Goal: Task Accomplishment & Management: Complete application form

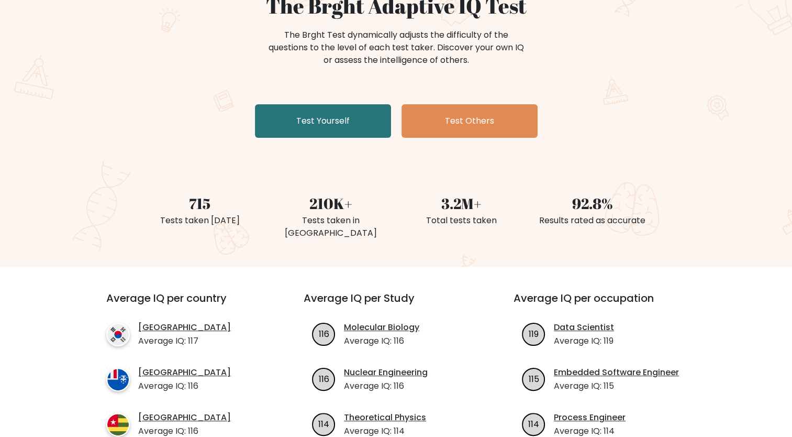
scroll to position [52, 0]
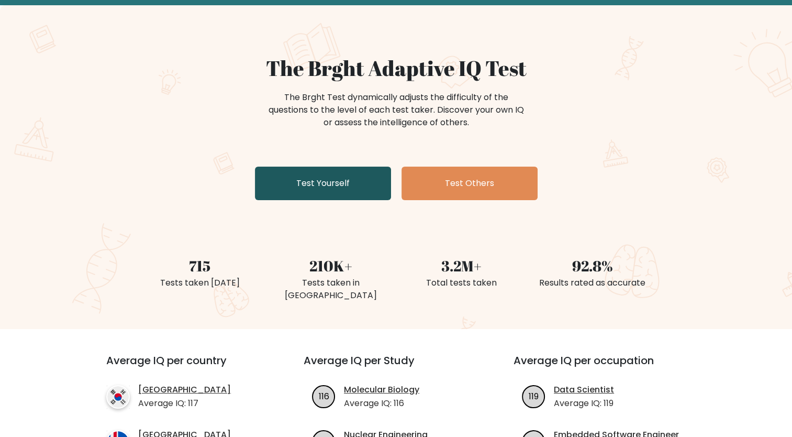
click at [377, 189] on link "Test Yourself" at bounding box center [323, 184] width 136 height 34
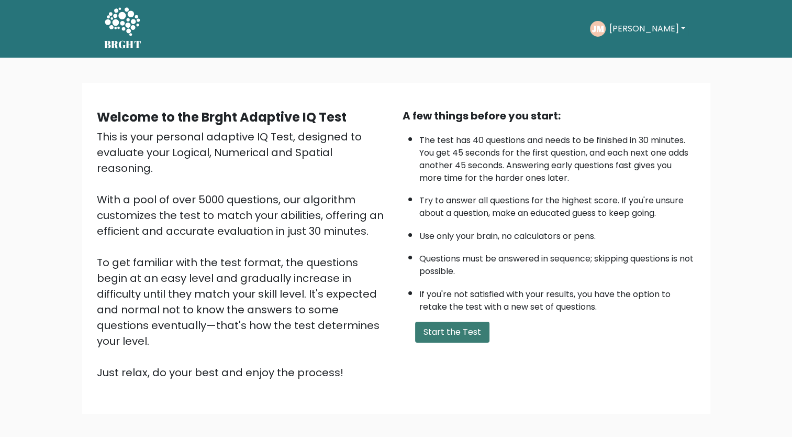
click at [466, 322] on button "Start the Test" at bounding box center [452, 332] width 74 height 21
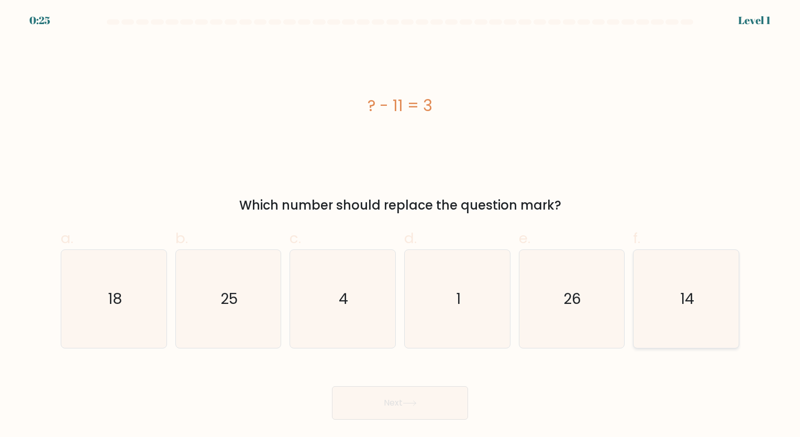
click at [715, 286] on icon "14" at bounding box center [686, 299] width 98 height 98
click at [401, 225] on input "f. 14" at bounding box center [400, 221] width 1 height 7
radio input "true"
click at [408, 406] on button "Next" at bounding box center [400, 403] width 136 height 34
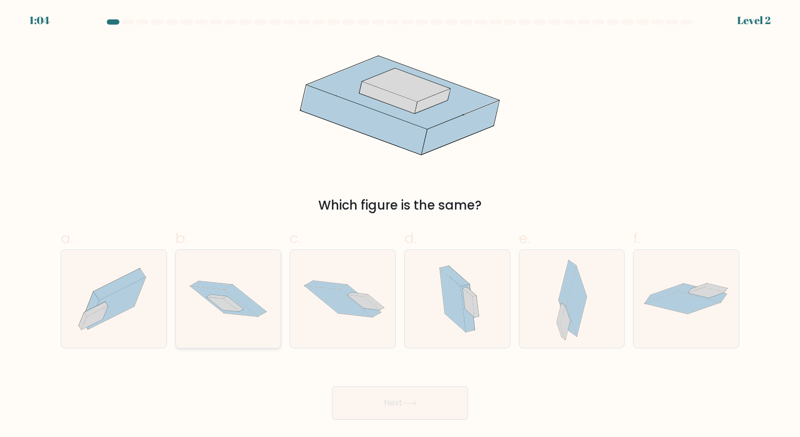
click at [226, 306] on icon at bounding box center [223, 304] width 32 height 15
click at [400, 225] on input "b." at bounding box center [400, 221] width 1 height 7
radio input "true"
click at [379, 390] on button "Next" at bounding box center [400, 403] width 136 height 34
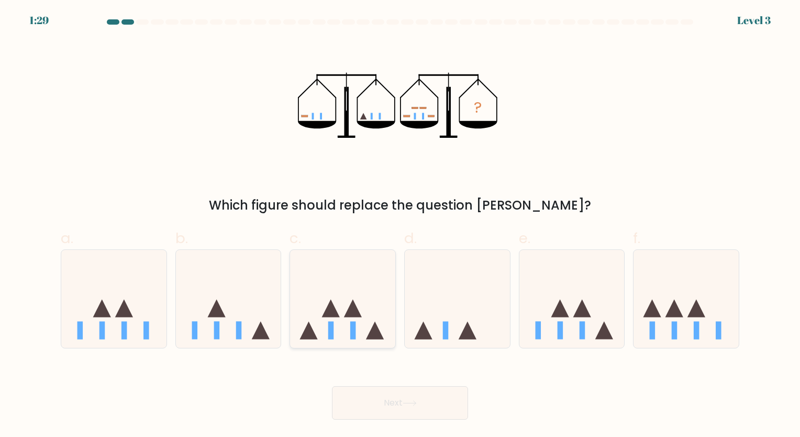
click at [359, 331] on icon at bounding box center [342, 298] width 105 height 87
click at [400, 225] on input "c." at bounding box center [400, 221] width 1 height 7
radio input "true"
click at [360, 395] on button "Next" at bounding box center [400, 403] width 136 height 34
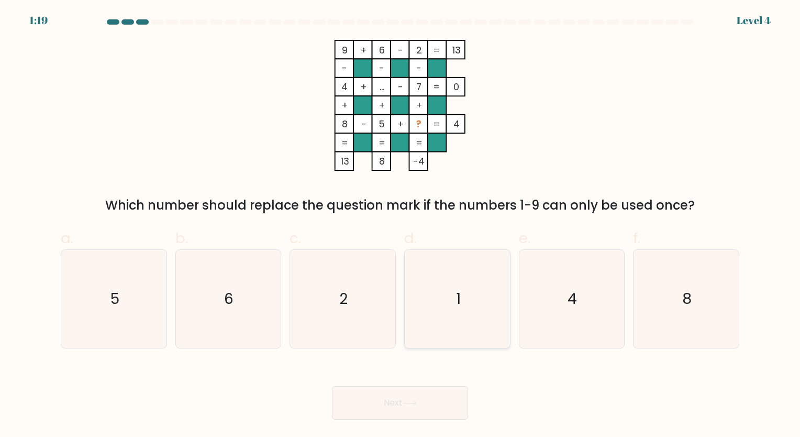
click at [484, 328] on icon "1" at bounding box center [458, 299] width 98 height 98
click at [401, 225] on input "d. 1" at bounding box center [400, 221] width 1 height 7
radio input "true"
click at [437, 400] on button "Next" at bounding box center [400, 403] width 136 height 34
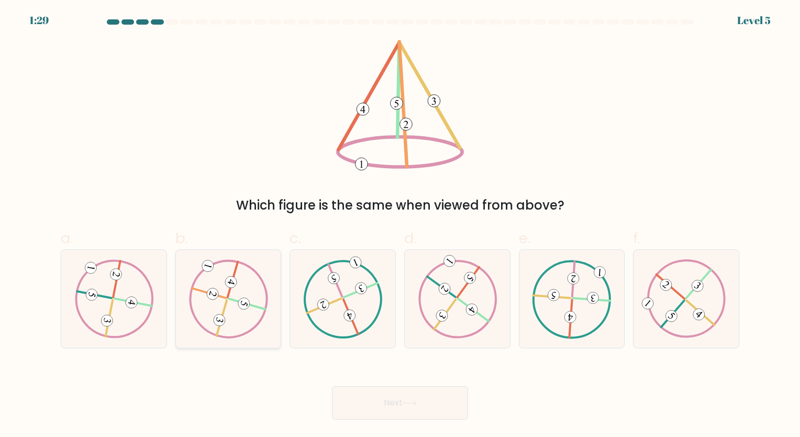
click at [274, 305] on div at bounding box center [228, 298] width 106 height 99
click at [400, 225] on input "b." at bounding box center [400, 221] width 1 height 7
radio input "true"
click at [404, 405] on button "Next" at bounding box center [400, 403] width 136 height 34
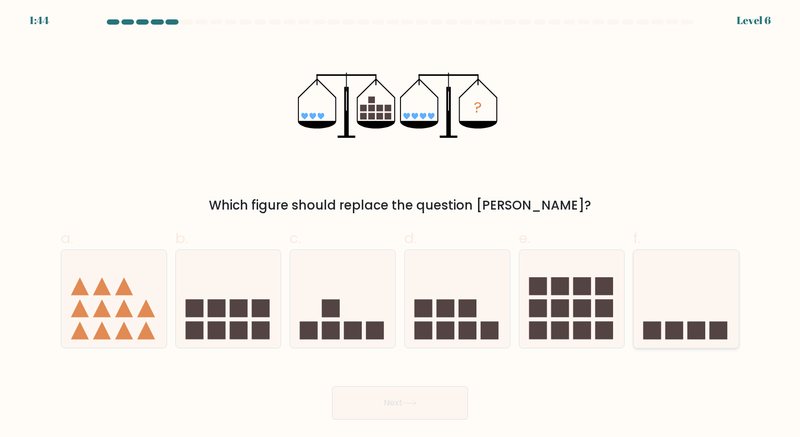
click at [706, 313] on icon at bounding box center [686, 298] width 105 height 87
click at [401, 225] on input "f." at bounding box center [400, 221] width 1 height 7
radio input "true"
click at [431, 396] on button "Next" at bounding box center [400, 403] width 136 height 34
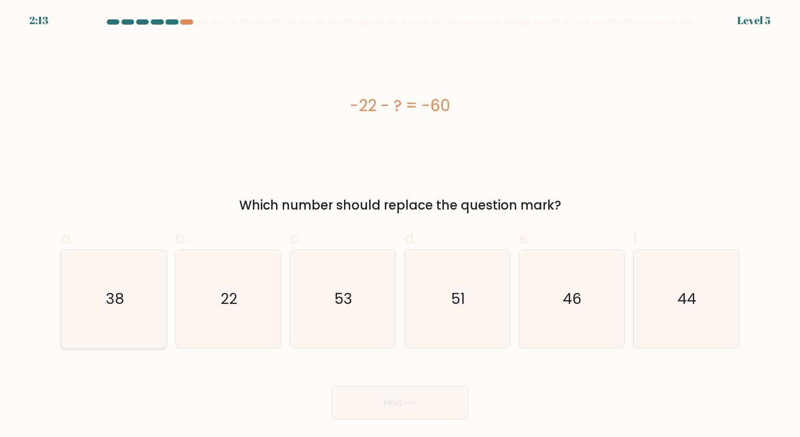
click at [113, 305] on text "38" at bounding box center [115, 299] width 18 height 20
click at [400, 225] on input "a. 38" at bounding box center [400, 221] width 1 height 7
radio input "true"
click at [443, 398] on button "Next" at bounding box center [400, 403] width 136 height 34
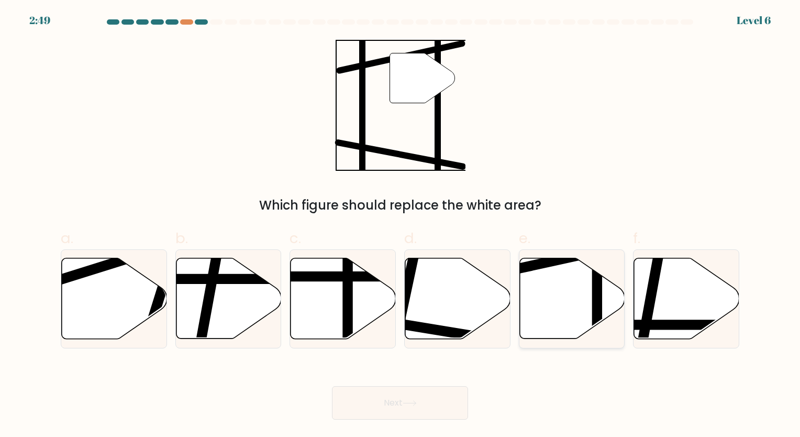
click at [597, 294] on line at bounding box center [597, 342] width 0 height 212
click at [401, 225] on input "e." at bounding box center [400, 221] width 1 height 7
radio input "true"
click at [423, 393] on button "Next" at bounding box center [400, 403] width 136 height 34
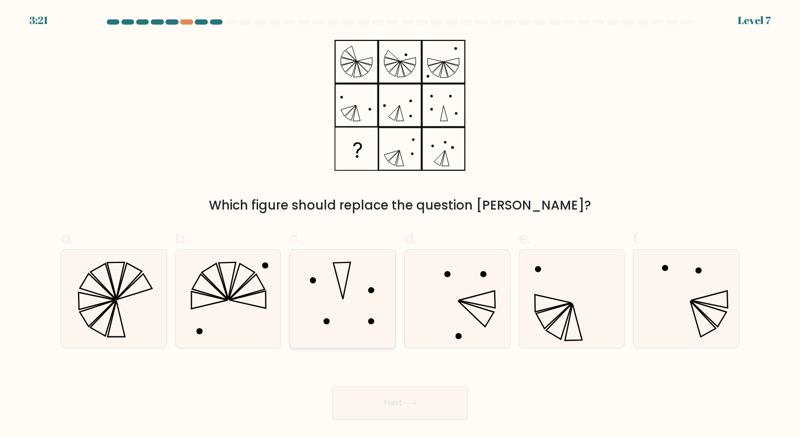
click at [354, 268] on icon at bounding box center [343, 299] width 98 height 98
click at [400, 225] on input "c." at bounding box center [400, 221] width 1 height 7
radio input "true"
click at [411, 393] on button "Next" at bounding box center [400, 403] width 136 height 34
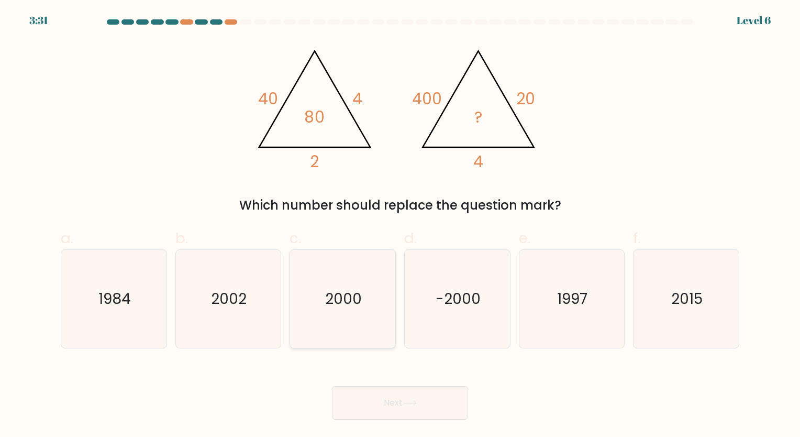
click at [349, 309] on icon "2000" at bounding box center [343, 299] width 98 height 98
click at [400, 225] on input "c. [DATE]" at bounding box center [400, 221] width 1 height 7
radio input "true"
click at [388, 404] on button "Next" at bounding box center [400, 403] width 136 height 34
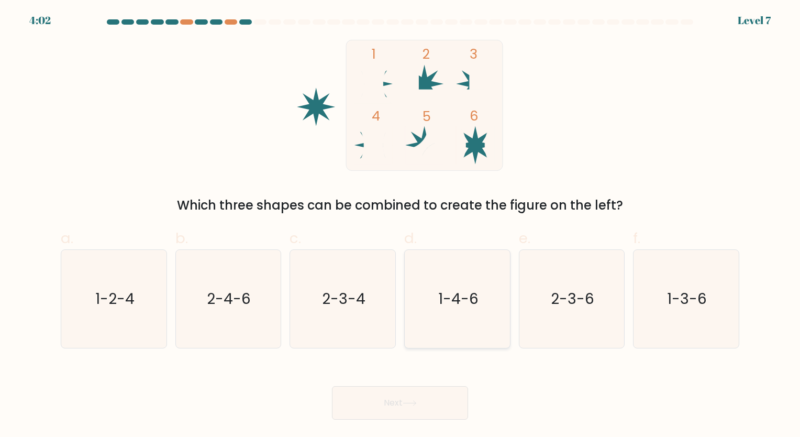
click at [453, 333] on icon "1-4-6" at bounding box center [458, 299] width 98 height 98
click at [401, 225] on input "d. 1-4-6" at bounding box center [400, 221] width 1 height 7
radio input "true"
click at [421, 408] on button "Next" at bounding box center [400, 403] width 136 height 34
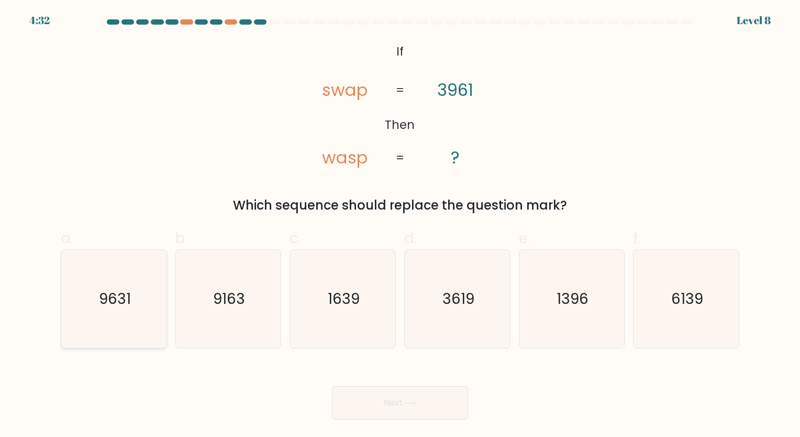
click at [133, 283] on icon "9631" at bounding box center [114, 299] width 98 height 98
click at [400, 225] on input "a. 9631" at bounding box center [400, 221] width 1 height 7
radio input "true"
click at [399, 414] on button "Next" at bounding box center [400, 403] width 136 height 34
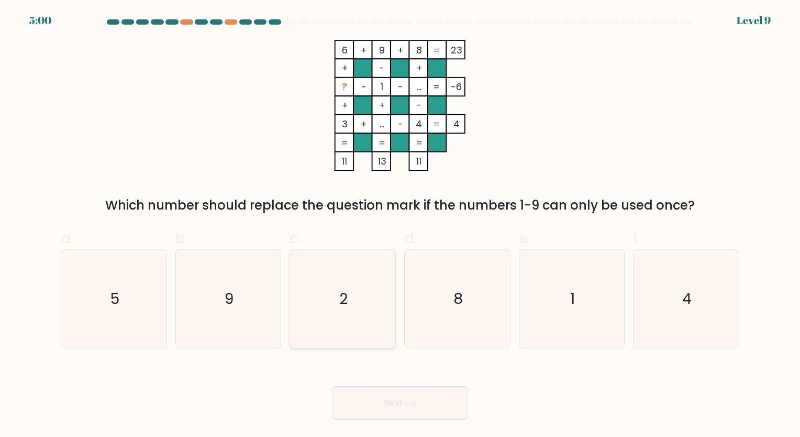
click at [354, 271] on icon "2" at bounding box center [343, 299] width 98 height 98
click at [400, 225] on input "c. 2" at bounding box center [400, 221] width 1 height 7
radio input "true"
click at [376, 412] on button "Next" at bounding box center [400, 403] width 136 height 34
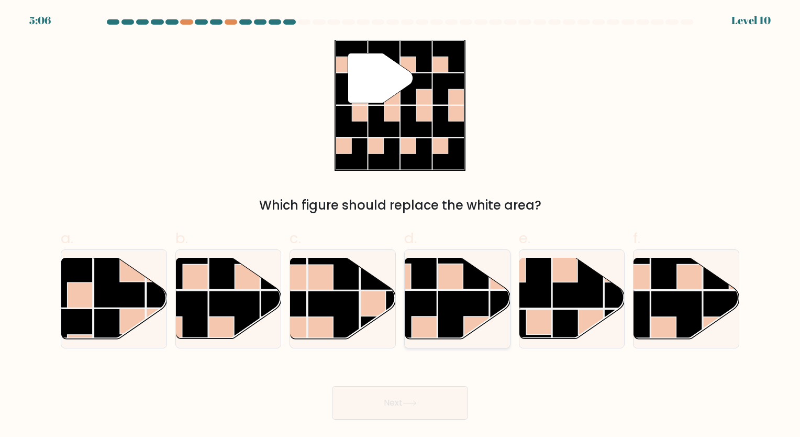
click at [475, 305] on rect at bounding box center [463, 315] width 51 height 51
click at [401, 225] on input "d." at bounding box center [400, 221] width 1 height 7
radio input "true"
click at [409, 390] on button "Next" at bounding box center [400, 403] width 136 height 34
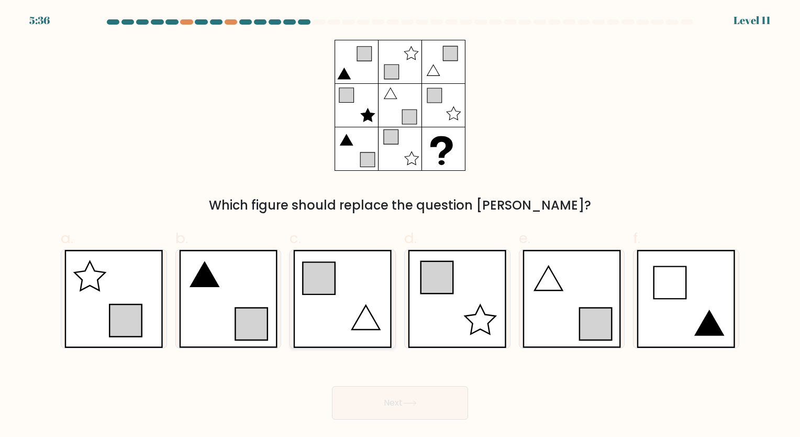
click at [326, 321] on icon at bounding box center [342, 299] width 99 height 98
click at [400, 225] on input "c." at bounding box center [400, 221] width 1 height 7
radio input "true"
click at [398, 413] on button "Next" at bounding box center [400, 403] width 136 height 34
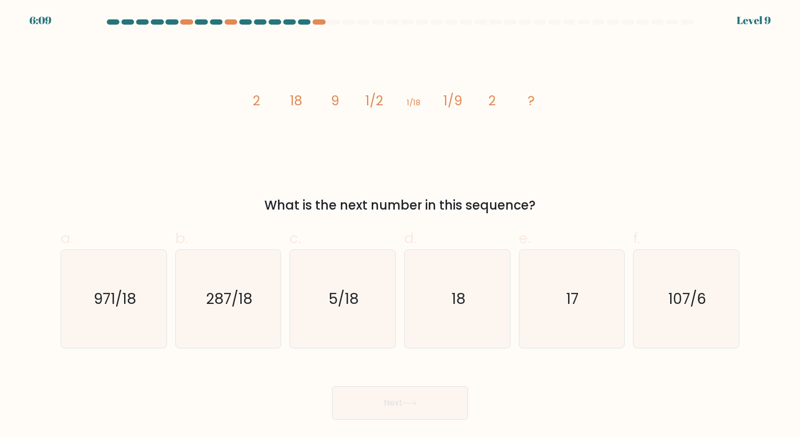
click at [462, 353] on form at bounding box center [400, 219] width 800 height 400
click at [463, 334] on icon "18" at bounding box center [458, 299] width 98 height 98
click at [401, 225] on input "d. 18" at bounding box center [400, 221] width 1 height 7
radio input "true"
click at [437, 393] on button "Next" at bounding box center [400, 403] width 136 height 34
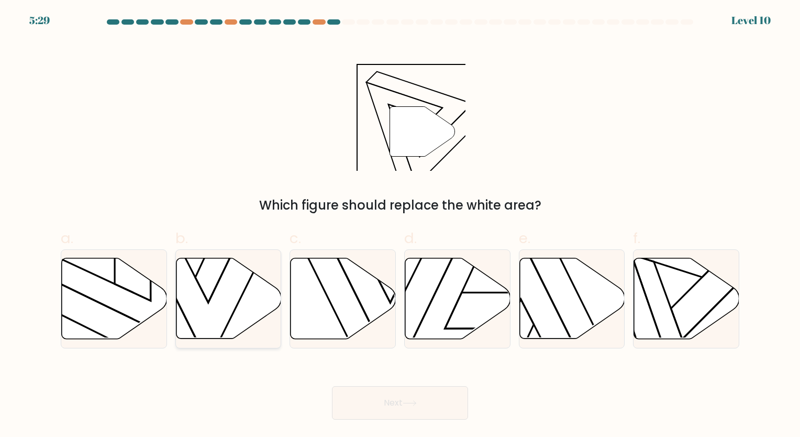
drag, startPoint x: 230, startPoint y: 305, endPoint x: 251, endPoint y: 310, distance: 21.6
click at [231, 305] on icon at bounding box center [228, 298] width 105 height 81
click at [400, 225] on input "b." at bounding box center [400, 221] width 1 height 7
radio input "true"
click at [420, 416] on button "Next" at bounding box center [400, 403] width 136 height 34
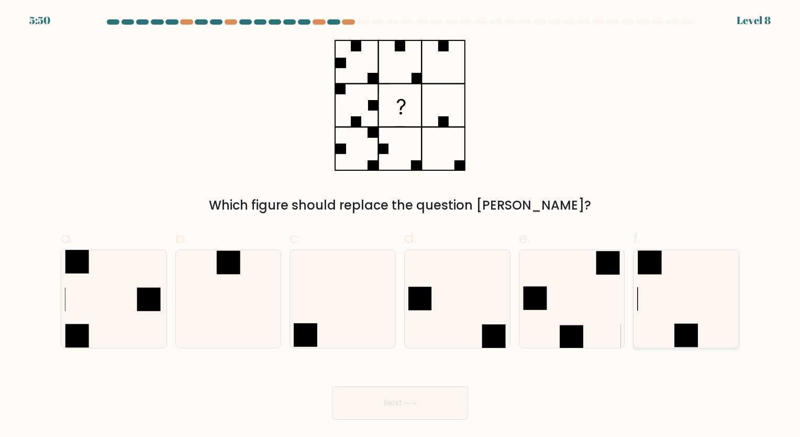
click at [651, 271] on rect at bounding box center [650, 262] width 24 height 24
click at [401, 225] on input "f." at bounding box center [400, 221] width 1 height 7
radio input "true"
click at [433, 403] on button "Next" at bounding box center [400, 403] width 136 height 34
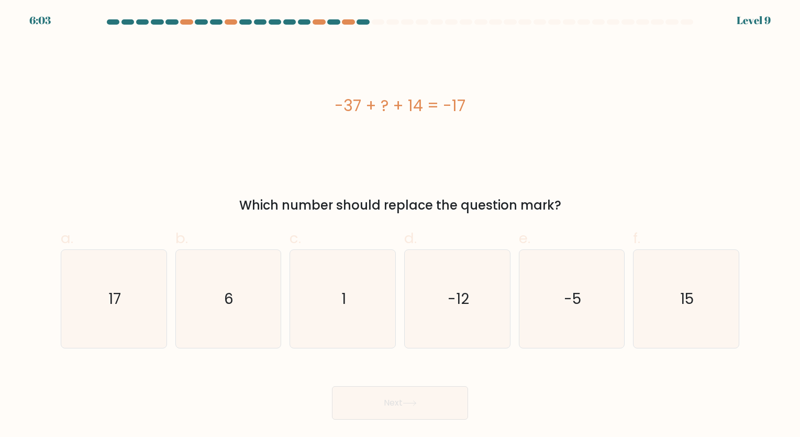
drag, startPoint x: 237, startPoint y: 287, endPoint x: 285, endPoint y: 325, distance: 61.6
click at [237, 287] on icon "6" at bounding box center [228, 299] width 98 height 98
click at [400, 225] on input "b. 6" at bounding box center [400, 221] width 1 height 7
radio input "true"
click at [367, 399] on button "Next" at bounding box center [400, 403] width 136 height 34
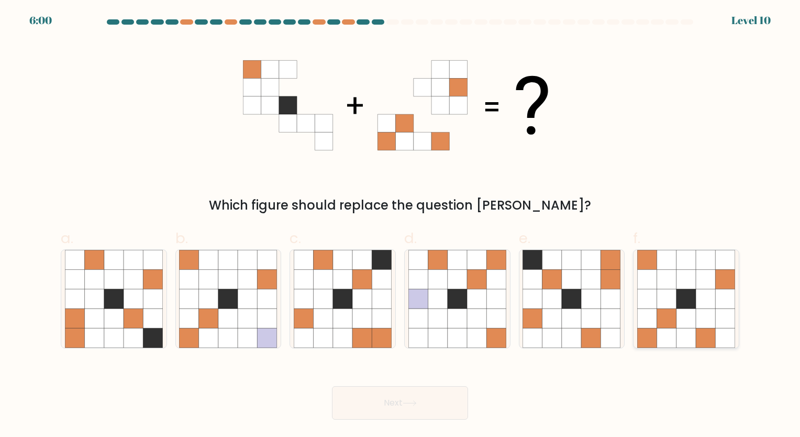
click at [707, 316] on icon at bounding box center [705, 317] width 19 height 19
click at [401, 225] on input "f." at bounding box center [400, 221] width 1 height 7
radio input "true"
click at [383, 402] on button "Next" at bounding box center [400, 403] width 136 height 34
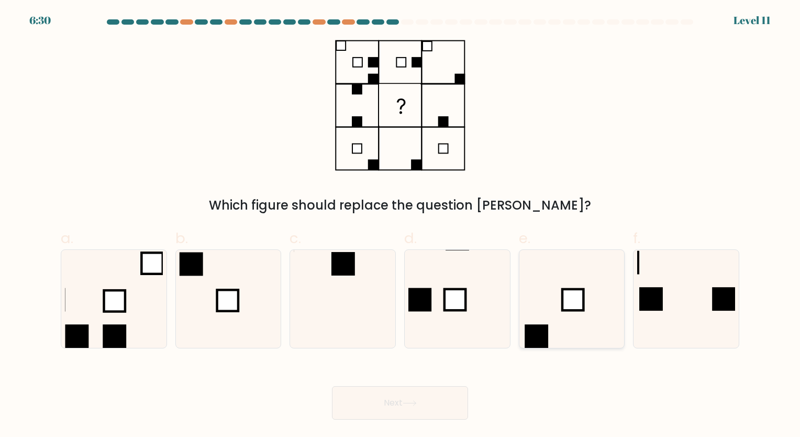
click at [576, 309] on rect at bounding box center [572, 299] width 21 height 21
click at [401, 225] on input "e." at bounding box center [400, 221] width 1 height 7
radio input "true"
click at [406, 399] on button "Next" at bounding box center [400, 403] width 136 height 34
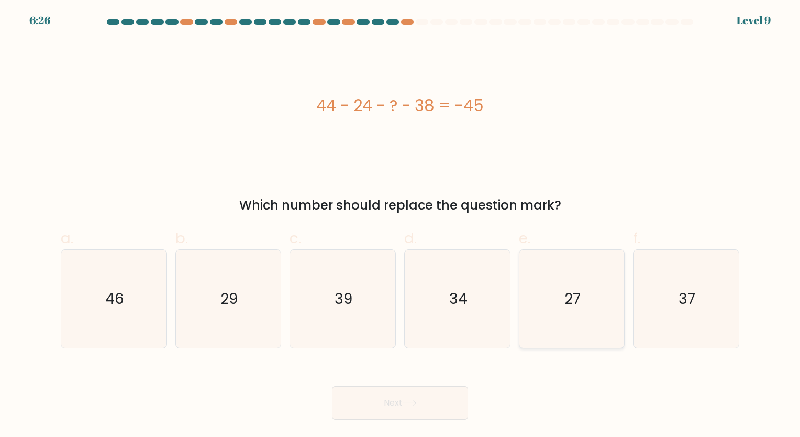
click at [581, 309] on icon "27" at bounding box center [572, 299] width 98 height 98
click at [401, 225] on input "e. 27" at bounding box center [400, 221] width 1 height 7
radio input "true"
click at [396, 401] on button "Next" at bounding box center [400, 403] width 136 height 34
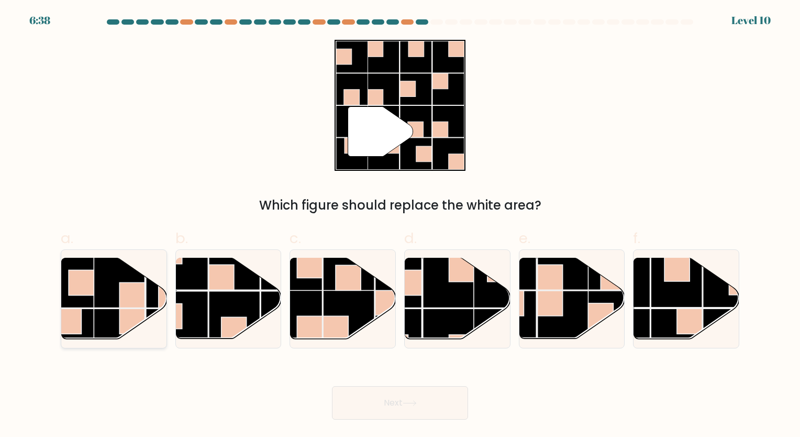
click at [144, 299] on g at bounding box center [146, 256] width 210 height 210
click at [400, 225] on input "a." at bounding box center [400, 221] width 1 height 7
radio input "true"
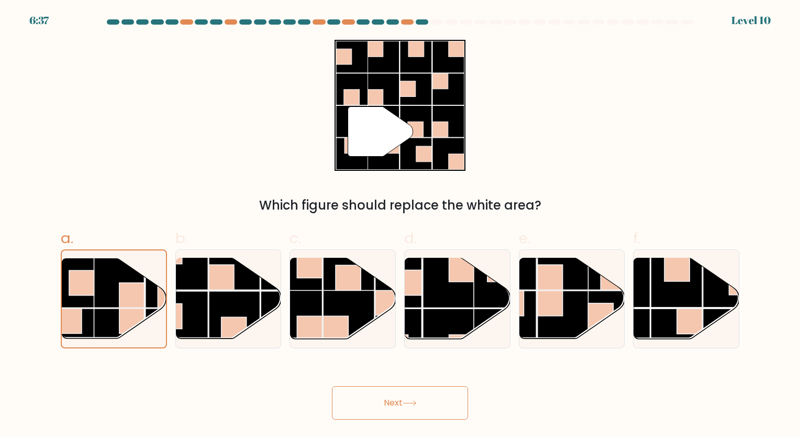
click at [456, 403] on button "Next" at bounding box center [400, 403] width 136 height 34
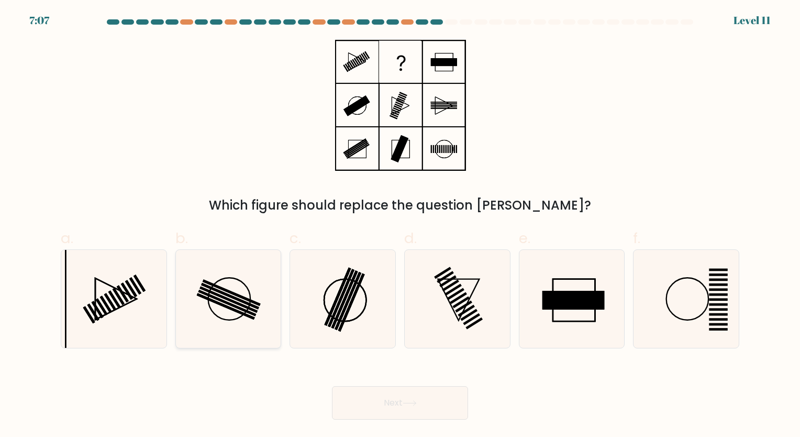
click at [216, 294] on rect at bounding box center [229, 299] width 58 height 27
click at [400, 225] on input "b." at bounding box center [400, 221] width 1 height 7
radio input "true"
click at [322, 277] on icon at bounding box center [343, 299] width 98 height 98
click at [400, 225] on input "c." at bounding box center [400, 221] width 1 height 7
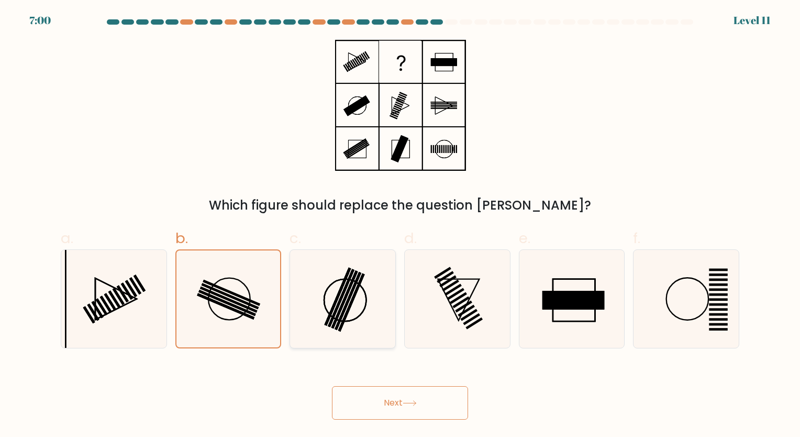
radio input "true"
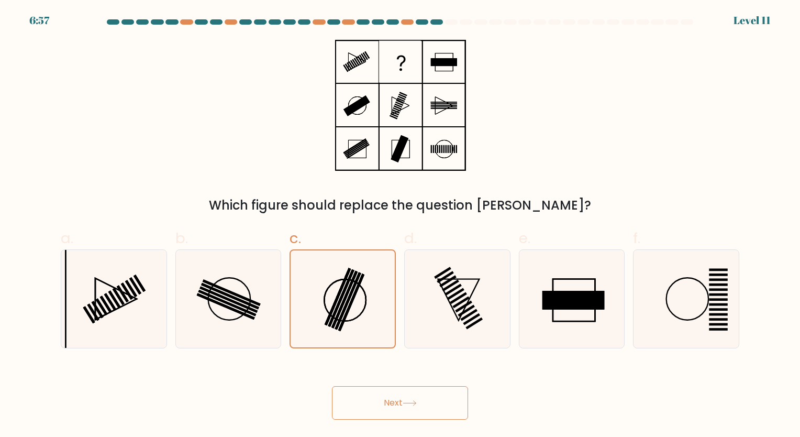
click at [389, 397] on button "Next" at bounding box center [400, 403] width 136 height 34
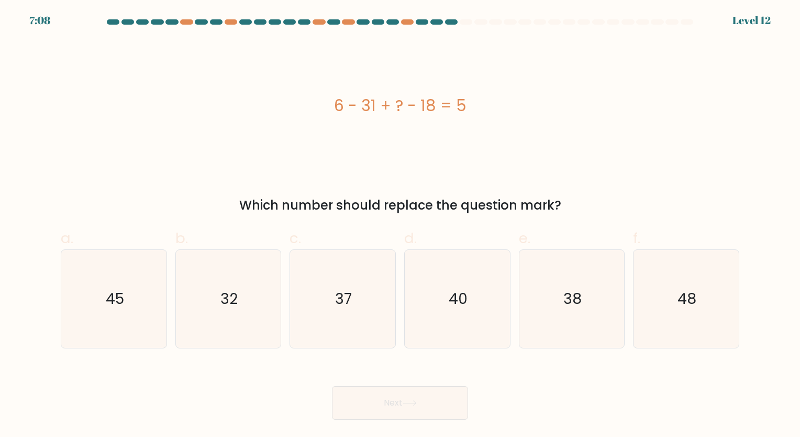
click at [710, 369] on div "Next" at bounding box center [399, 390] width 691 height 59
click at [713, 347] on form "a." at bounding box center [400, 219] width 800 height 400
click at [708, 340] on icon "48" at bounding box center [686, 299] width 98 height 98
click at [401, 225] on input "f. 48" at bounding box center [400, 221] width 1 height 7
radio input "true"
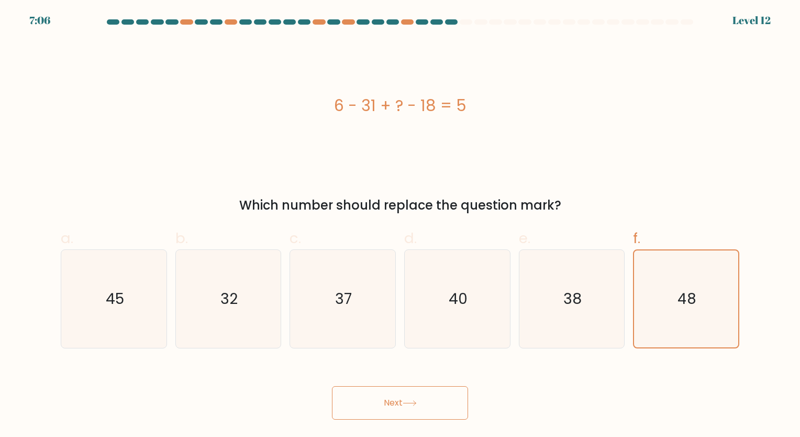
click at [372, 399] on button "Next" at bounding box center [400, 403] width 136 height 34
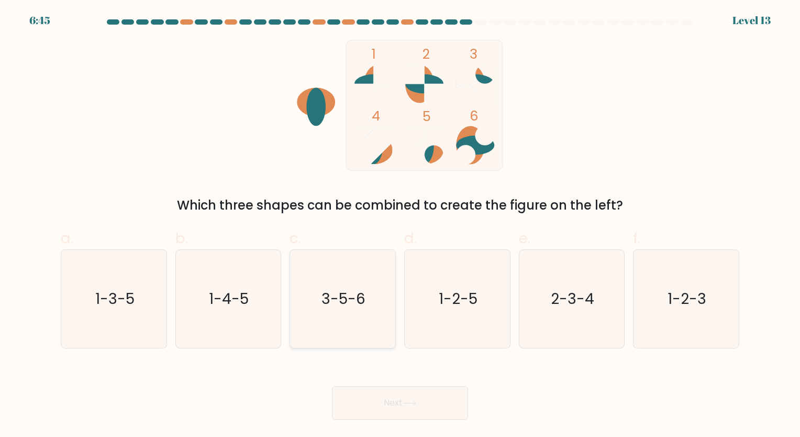
click at [365, 317] on icon "3-5-6" at bounding box center [343, 299] width 98 height 98
click at [400, 225] on input "c. 3-5-6" at bounding box center [400, 221] width 1 height 7
radio input "true"
click at [378, 396] on button "Next" at bounding box center [400, 403] width 136 height 34
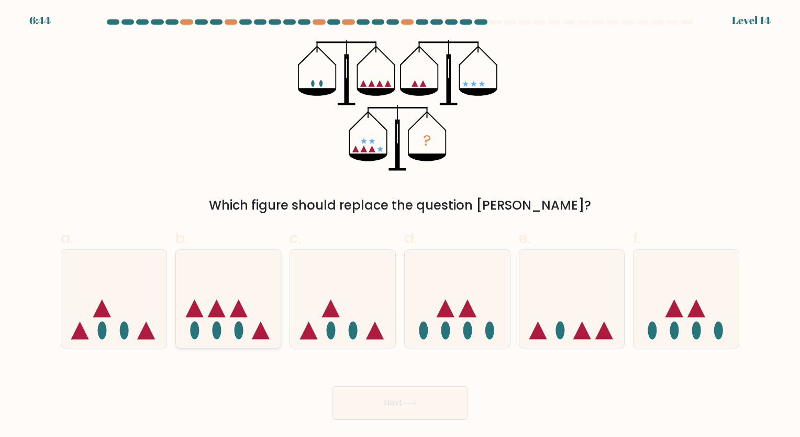
click at [245, 311] on icon at bounding box center [228, 298] width 105 height 87
click at [400, 225] on input "b." at bounding box center [400, 221] width 1 height 7
radio input "true"
click at [395, 399] on button "Next" at bounding box center [400, 403] width 136 height 34
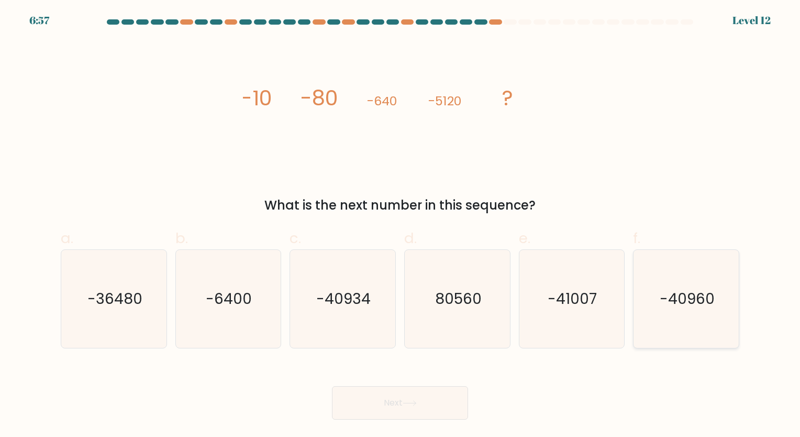
click at [707, 304] on text "-40960" at bounding box center [687, 299] width 55 height 20
click at [401, 225] on input "f. -40960" at bounding box center [400, 221] width 1 height 7
radio input "true"
click at [437, 391] on button "Next" at bounding box center [400, 403] width 136 height 34
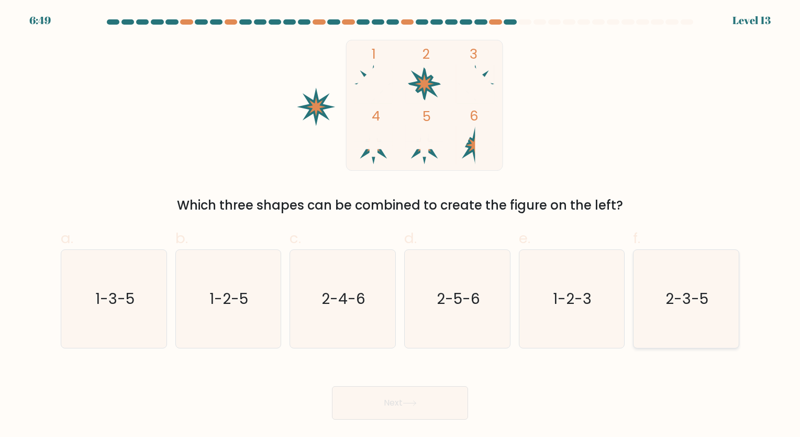
click at [708, 308] on text "2-3-5" at bounding box center [687, 299] width 43 height 20
click at [401, 225] on input "f. 2-3-5" at bounding box center [400, 221] width 1 height 7
radio input "true"
click at [362, 401] on button "Next" at bounding box center [400, 403] width 136 height 34
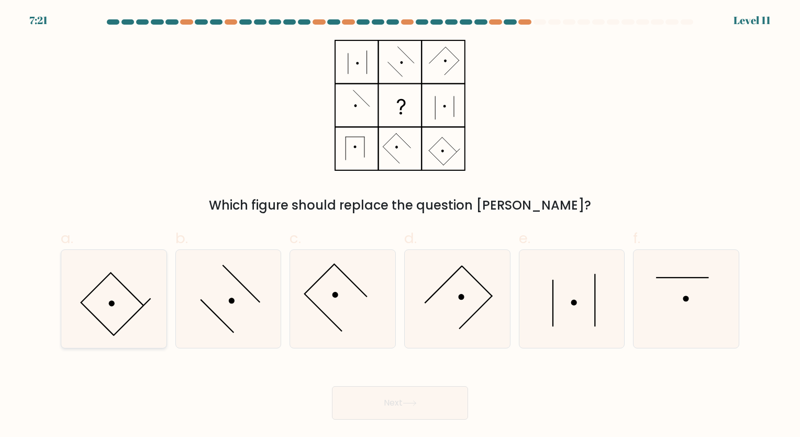
click at [131, 301] on icon at bounding box center [114, 299] width 98 height 98
click at [400, 225] on input "a." at bounding box center [400, 221] width 1 height 7
radio input "true"
click at [389, 395] on button "Next" at bounding box center [400, 403] width 136 height 34
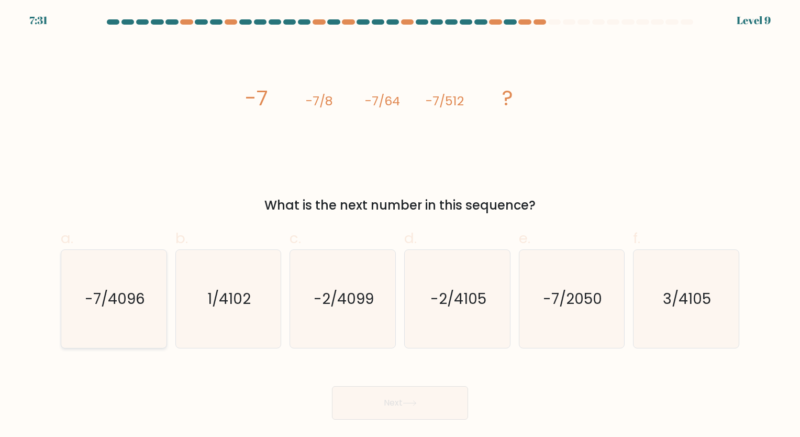
click at [150, 315] on icon "-7/4096" at bounding box center [114, 299] width 98 height 98
click at [400, 225] on input "a. -7/4096" at bounding box center [400, 221] width 1 height 7
radio input "true"
click at [430, 406] on button "Next" at bounding box center [400, 403] width 136 height 34
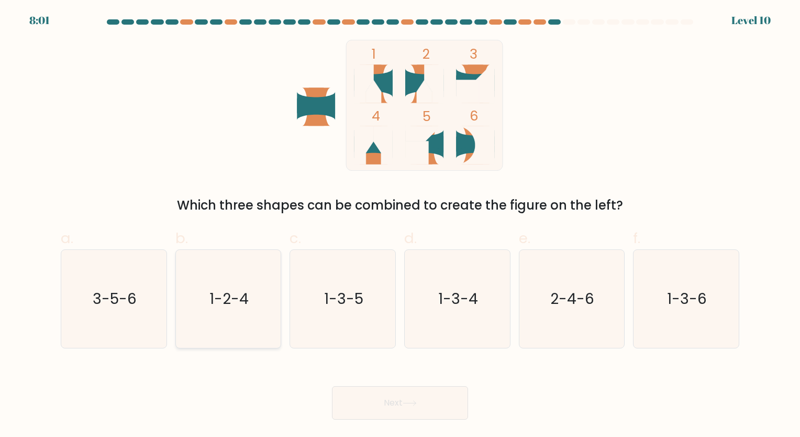
click at [235, 311] on icon "1-2-4" at bounding box center [228, 299] width 98 height 98
click at [400, 225] on input "b. 1-2-4" at bounding box center [400, 221] width 1 height 7
radio input "true"
click at [385, 391] on button "Next" at bounding box center [400, 403] width 136 height 34
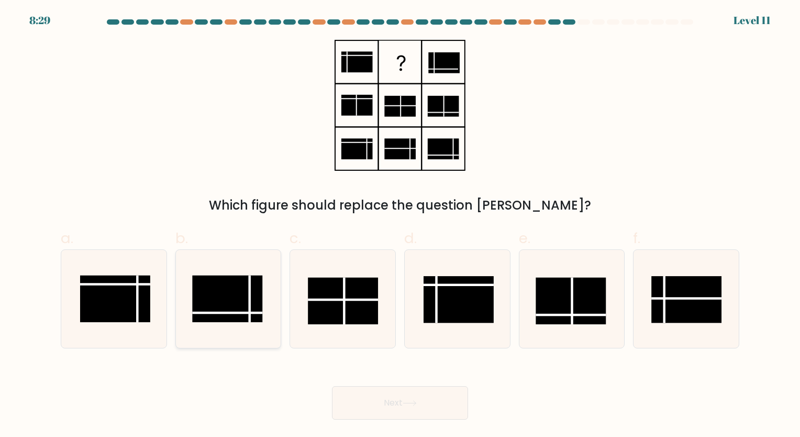
click at [234, 297] on rect at bounding box center [228, 298] width 70 height 47
click at [400, 225] on input "b." at bounding box center [400, 221] width 1 height 7
radio input "true"
click at [369, 404] on button "Next" at bounding box center [400, 403] width 136 height 34
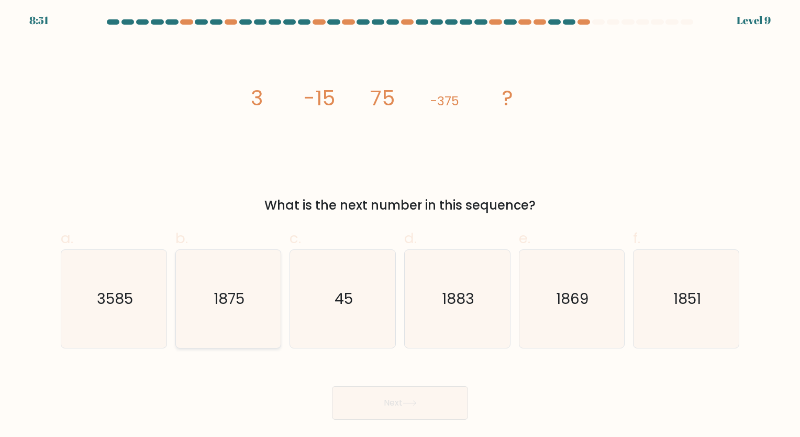
click at [226, 293] on text "1875" at bounding box center [229, 299] width 31 height 20
click at [400, 225] on input "b. 1875" at bounding box center [400, 221] width 1 height 7
radio input "true"
click at [415, 400] on icon at bounding box center [410, 403] width 14 height 6
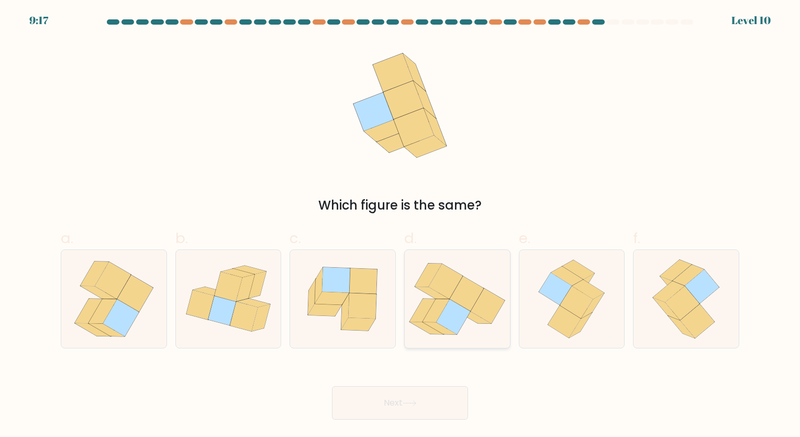
click at [480, 312] on icon at bounding box center [488, 305] width 34 height 35
click at [401, 225] on input "d." at bounding box center [400, 221] width 1 height 7
radio input "true"
click at [425, 400] on button "Next" at bounding box center [400, 403] width 136 height 34
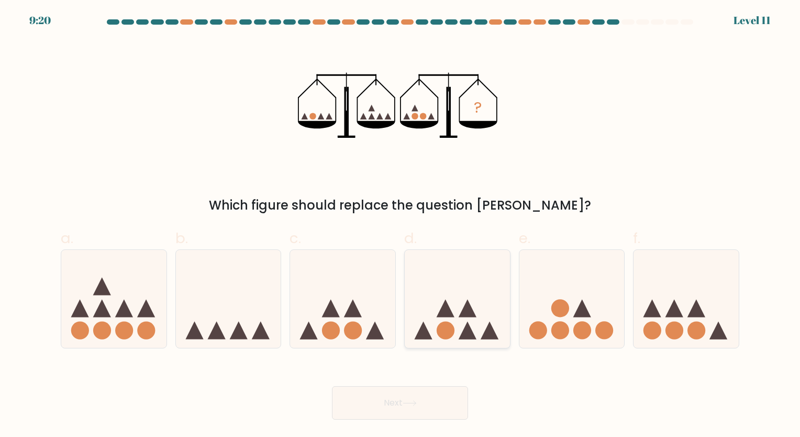
click at [480, 313] on icon at bounding box center [457, 298] width 105 height 87
click at [401, 225] on input "d." at bounding box center [400, 221] width 1 height 7
radio input "true"
click at [415, 403] on icon at bounding box center [409, 403] width 13 height 5
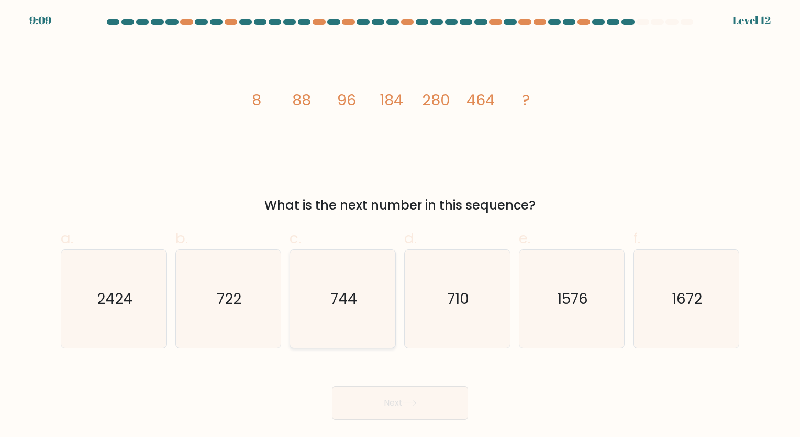
click at [348, 279] on icon "744" at bounding box center [343, 299] width 98 height 98
click at [400, 225] on input "c. 744" at bounding box center [400, 221] width 1 height 7
radio input "true"
click at [396, 404] on button "Next" at bounding box center [400, 403] width 136 height 34
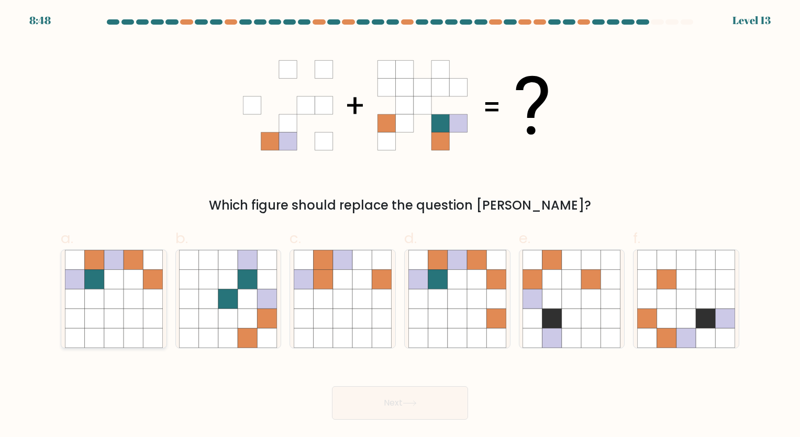
click at [129, 293] on icon at bounding box center [133, 298] width 19 height 19
click at [400, 225] on input "a." at bounding box center [400, 221] width 1 height 7
radio input "true"
click at [404, 400] on button "Next" at bounding box center [400, 403] width 136 height 34
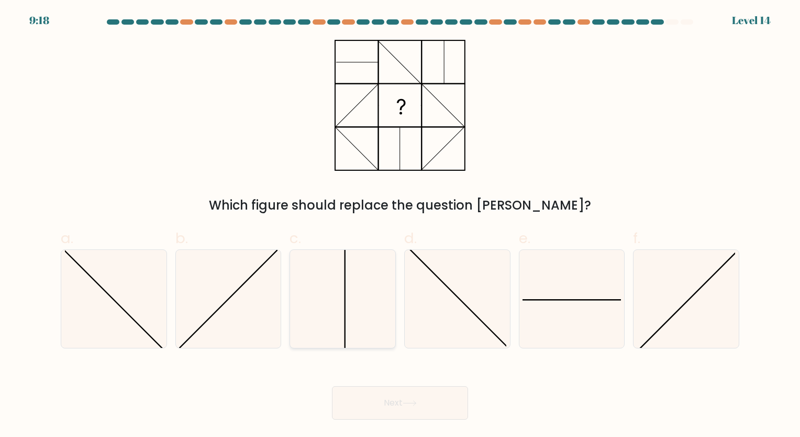
click at [360, 305] on icon at bounding box center [343, 299] width 98 height 98
click at [400, 225] on input "c." at bounding box center [400, 221] width 1 height 7
radio input "true"
click at [616, 306] on icon at bounding box center [572, 299] width 98 height 98
click at [401, 225] on input "e." at bounding box center [400, 221] width 1 height 7
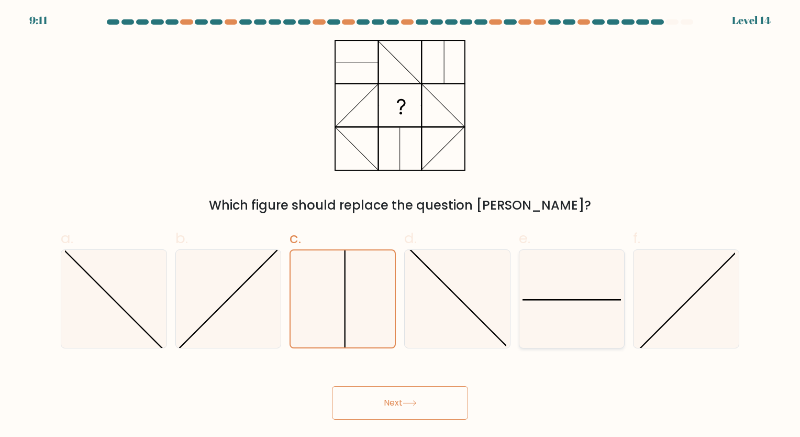
radio input "true"
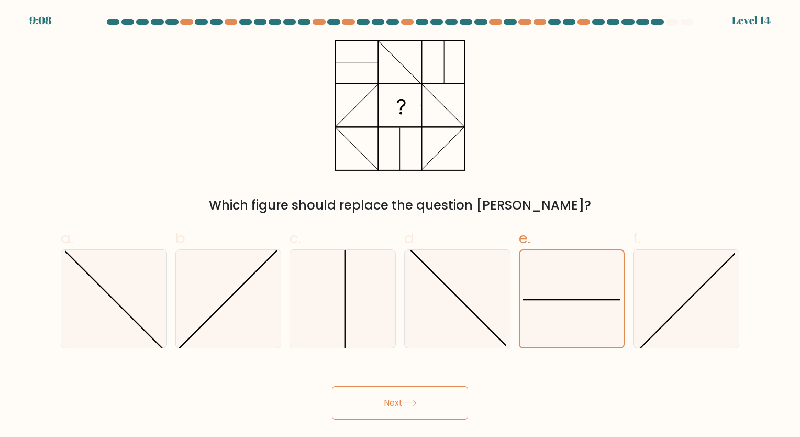
click at [423, 399] on button "Next" at bounding box center [400, 403] width 136 height 34
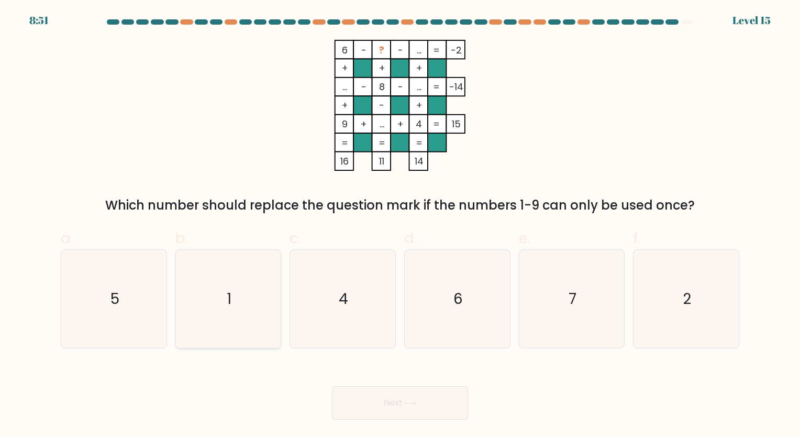
click at [224, 284] on icon "1" at bounding box center [228, 299] width 98 height 98
click at [400, 225] on input "b. 1" at bounding box center [400, 221] width 1 height 7
radio input "true"
click at [435, 401] on button "Next" at bounding box center [400, 403] width 136 height 34
